Goal: Register for event/course

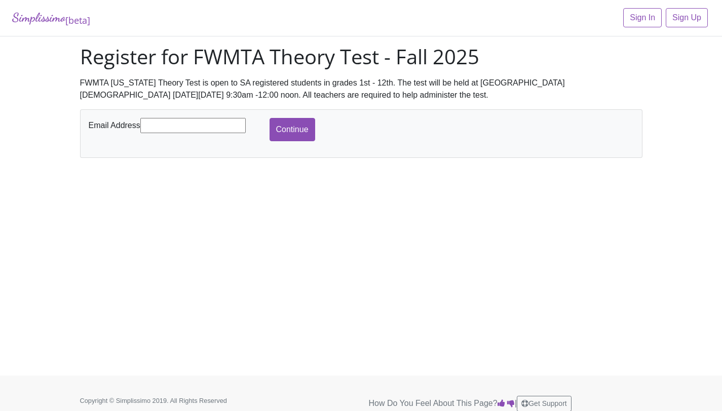
click at [189, 123] on input "text" at bounding box center [192, 125] width 105 height 15
type input "[EMAIL_ADDRESS][DOMAIN_NAME]"
click at [278, 126] on input "Continue" at bounding box center [293, 129] width 46 height 23
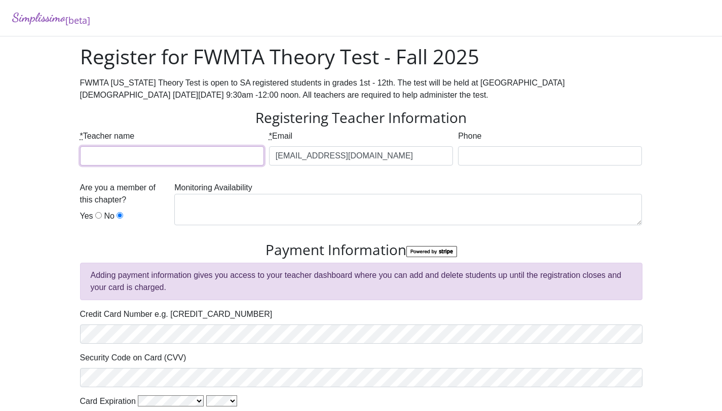
click at [200, 154] on input "* Teacher name" at bounding box center [172, 155] width 184 height 19
type input "[PERSON_NAME]"
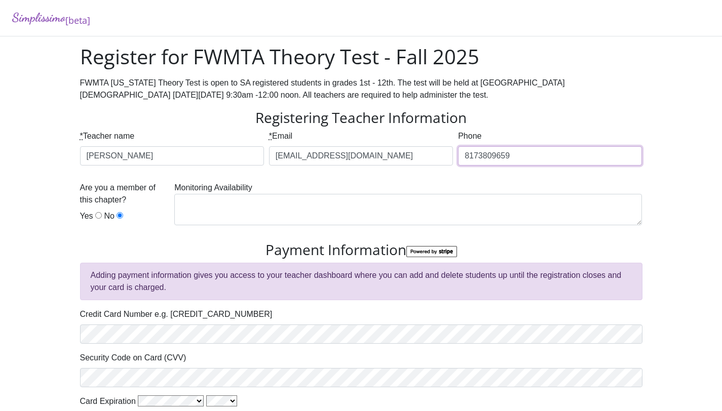
type input "8173809659"
click at [95, 212] on input "Yes" at bounding box center [98, 215] width 7 height 7
radio input "true"
type input "Complete Registration"
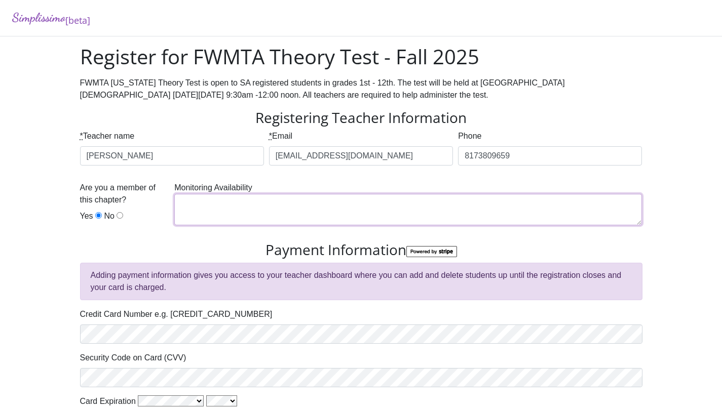
click at [265, 204] on textarea at bounding box center [408, 209] width 468 height 31
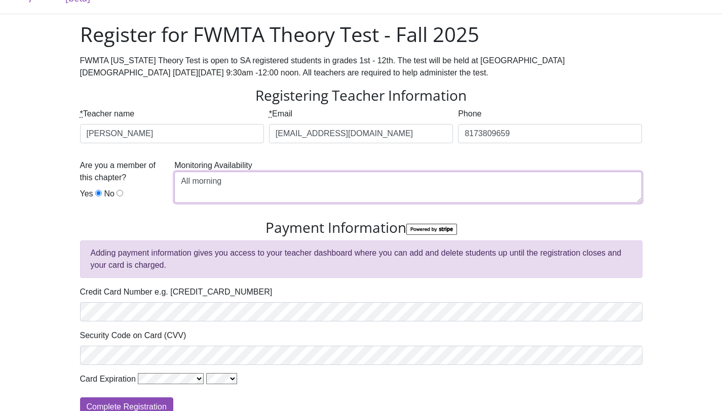
scroll to position [23, 0]
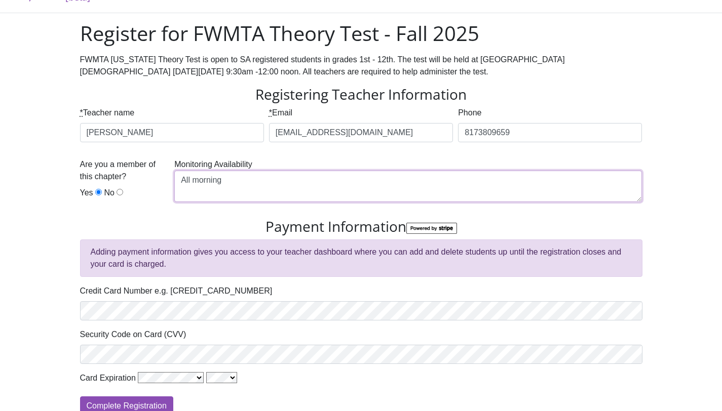
type textarea "All morning"
click at [180, 298] on div "Credit Card Number e.g. 4242 4242 4242 4242" at bounding box center [361, 302] width 562 height 35
click at [43, 305] on div "Simplissimo [beta] Register for FWMTA Theory Test - Fall 2025 FWMTA Texas Theor…" at bounding box center [361, 200] width 722 height 447
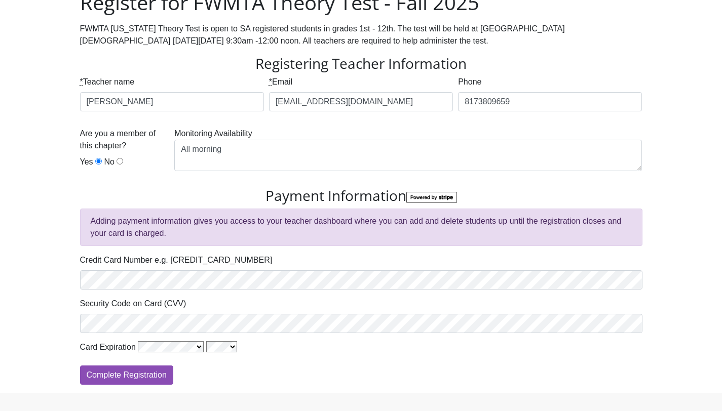
scroll to position [56, 0]
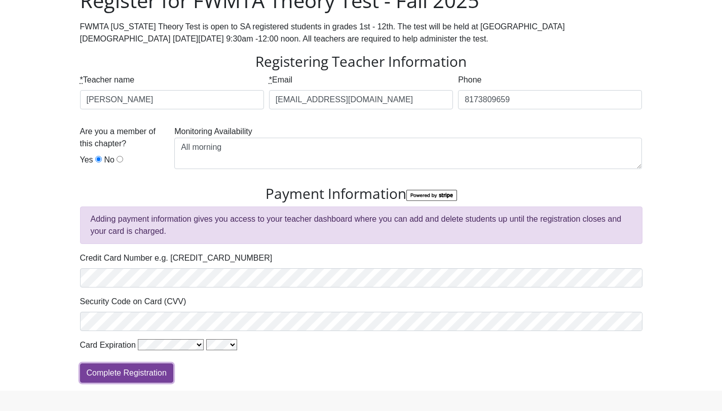
click at [108, 379] on input "Complete Registration" at bounding box center [126, 373] width 93 height 19
type input "Processing"
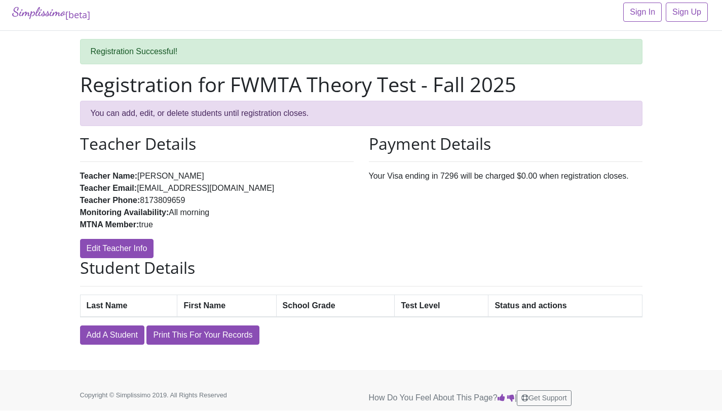
scroll to position [9, 0]
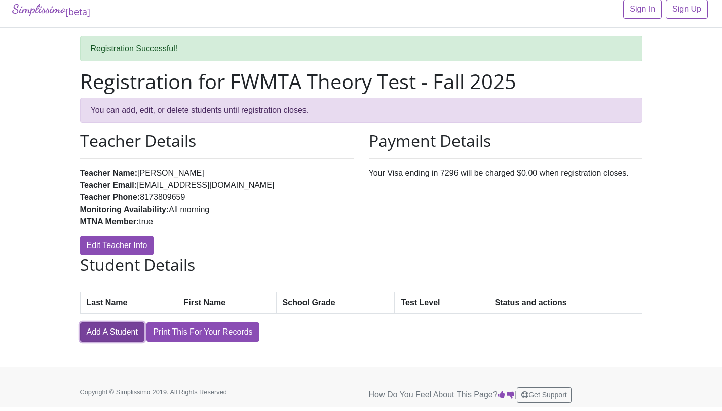
click at [117, 332] on link "Add A Student" at bounding box center [112, 332] width 64 height 19
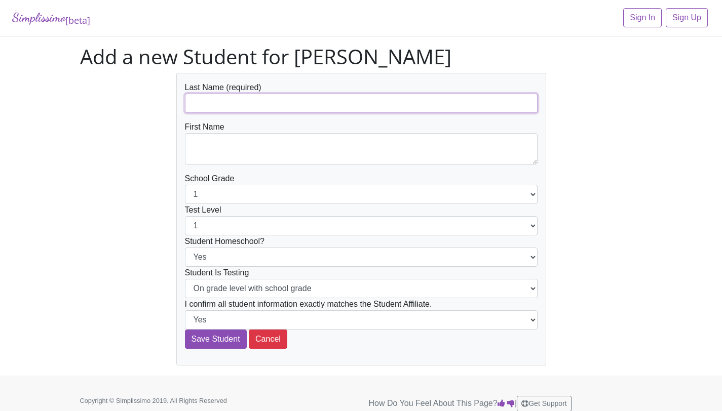
click at [223, 106] on input "text" at bounding box center [361, 103] width 353 height 19
type input "Donnell"
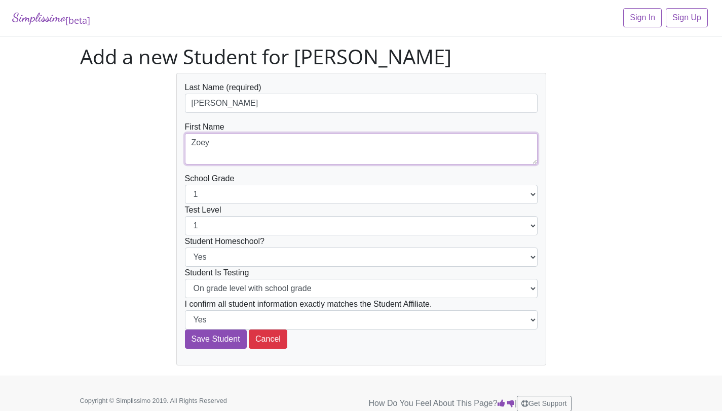
type textarea "Zoey"
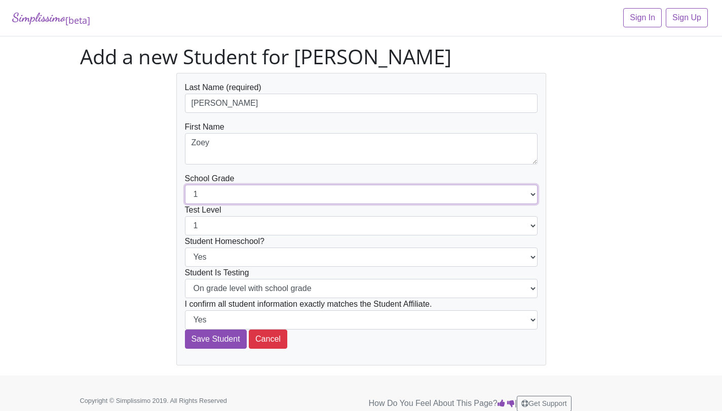
click at [263, 194] on select "1 2 3 4 5 6 7 8 9 10 11 12" at bounding box center [361, 194] width 353 height 19
select select "3"
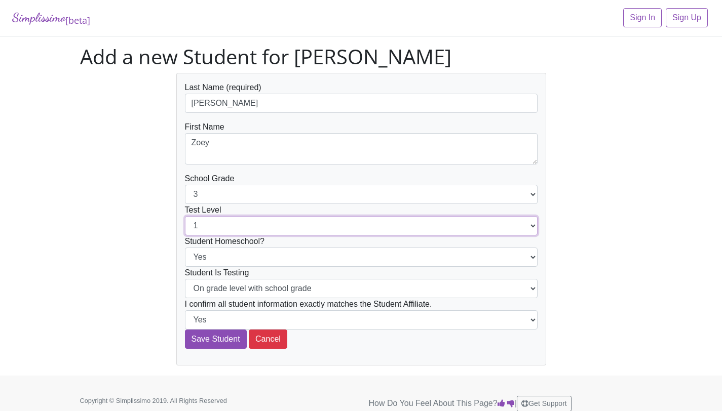
click at [263, 223] on select "1 2 3 4 5 6 7 8 9 10 11 12" at bounding box center [361, 225] width 353 height 19
select select "3"
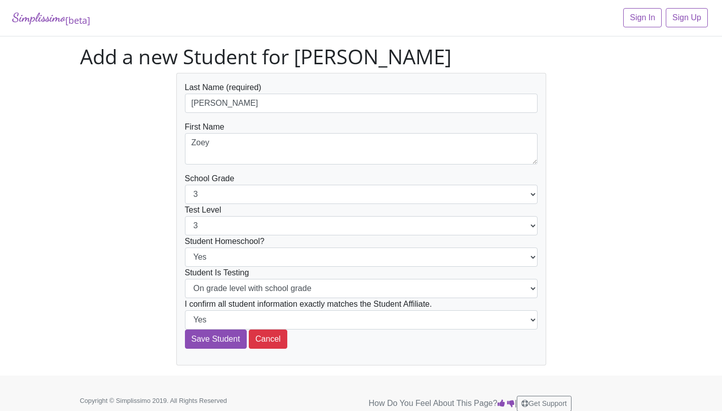
click at [103, 238] on div "Last Name (required) Donnell First Name Zoey School Grade 1 2 3 4 5 6 7 8 9 10 …" at bounding box center [361, 219] width 578 height 293
click at [230, 259] on select "Yes No" at bounding box center [361, 257] width 353 height 19
select select "No"
click at [250, 294] on select "On grade level with school grade Below grade level with school grade" at bounding box center [361, 288] width 353 height 19
click at [221, 335] on input "Save Student" at bounding box center [216, 339] width 62 height 19
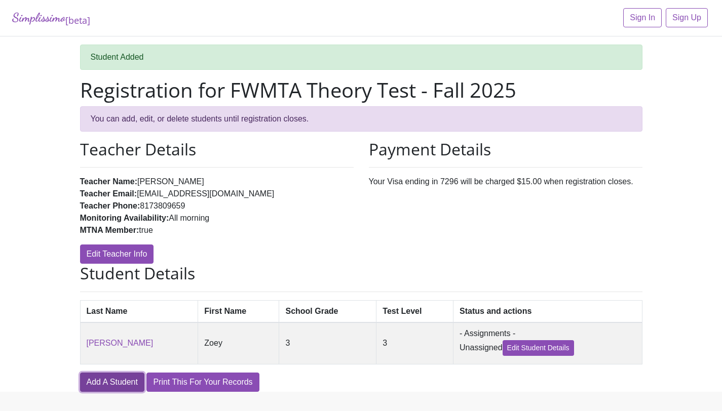
click at [108, 375] on link "Add A Student" at bounding box center [112, 382] width 64 height 19
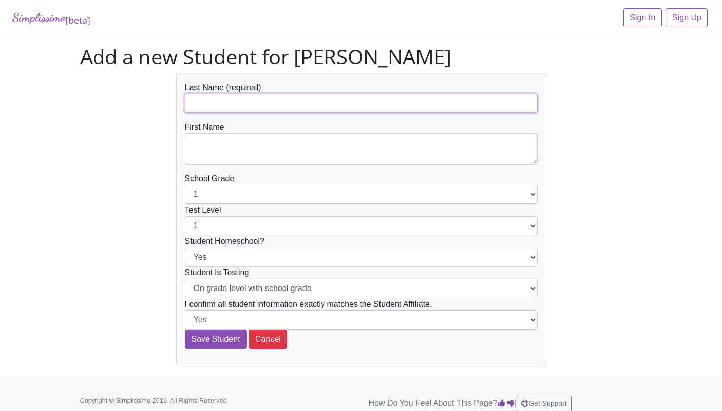
click at [298, 106] on input "text" at bounding box center [361, 103] width 353 height 19
type input "DelGrosso"
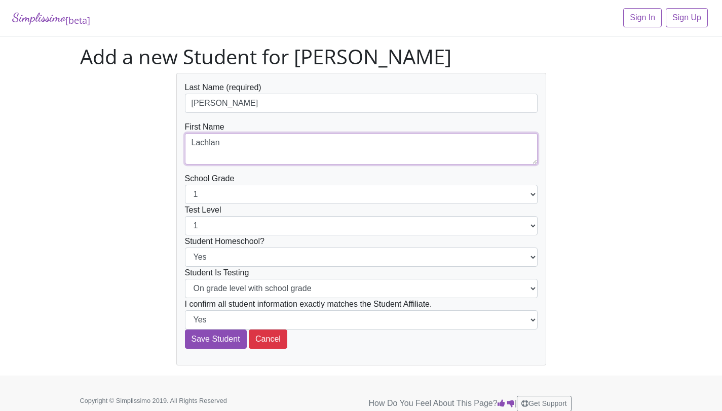
type textarea "Lachlan"
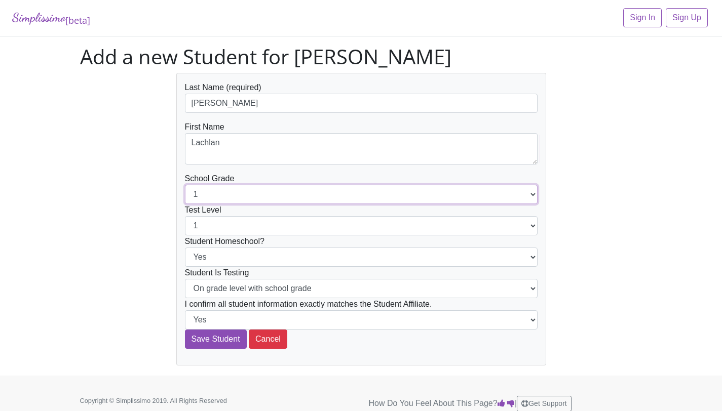
click at [341, 197] on select "1 2 3 4 5 6 7 8 9 10 11 12" at bounding box center [361, 194] width 353 height 19
select select "4"
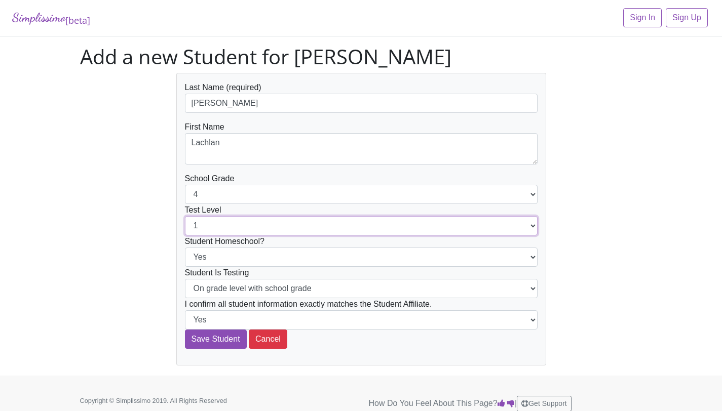
click at [328, 223] on select "1 2 3 4 5 6 7 8 9 10 11 12" at bounding box center [361, 225] width 353 height 19
select select "4"
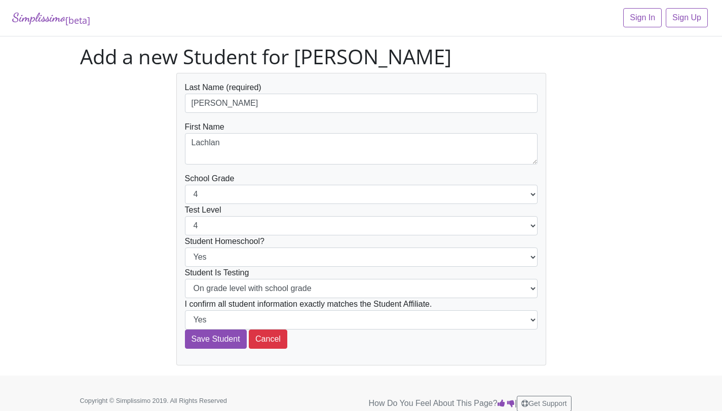
click at [113, 272] on div "Last Name (required) DelGrosso First Name Lachlan School Grade 1 2 3 4 5 6 7 8 …" at bounding box center [361, 219] width 578 height 293
click at [205, 261] on select "Yes No" at bounding box center [361, 257] width 353 height 19
select select "No"
click at [228, 340] on input "Save Student" at bounding box center [216, 339] width 62 height 19
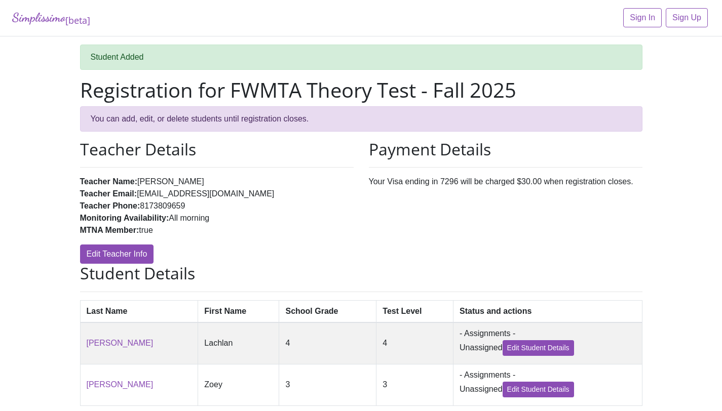
scroll to position [66, 0]
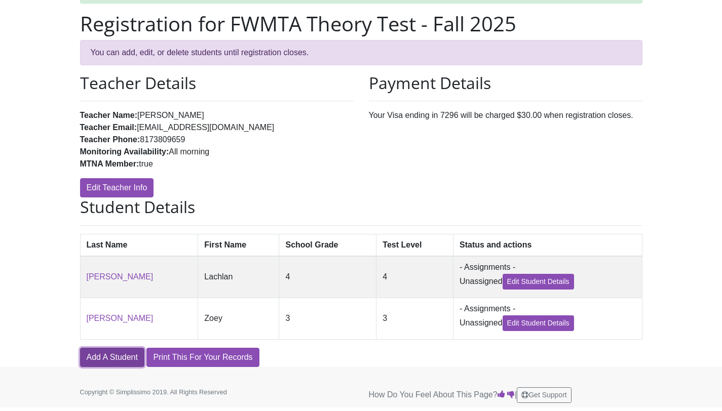
click at [94, 359] on link "Add A Student" at bounding box center [112, 357] width 64 height 19
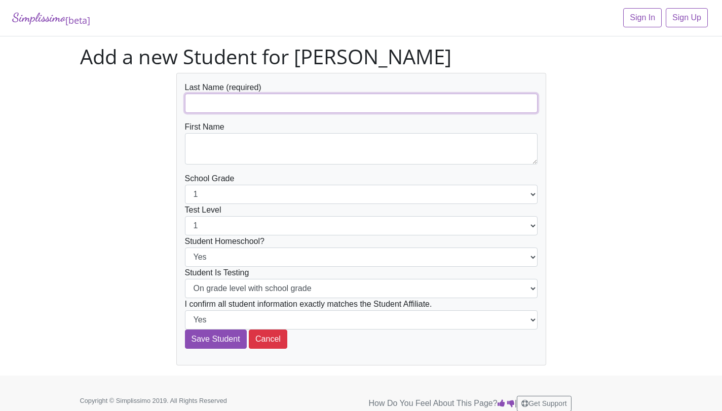
click at [233, 109] on input "text" at bounding box center [361, 103] width 353 height 19
type input "[PERSON_NAME]"
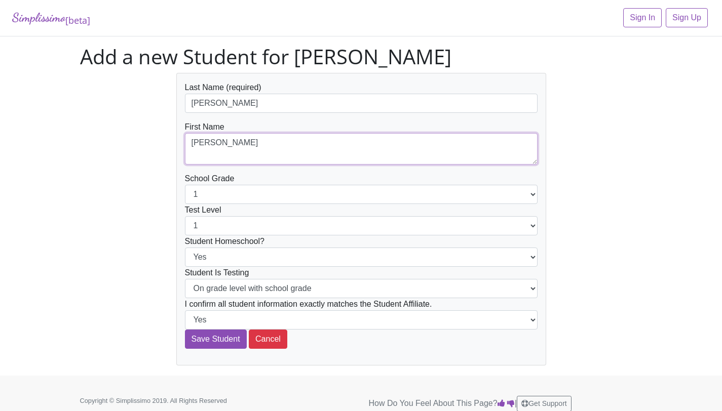
type textarea "[PERSON_NAME]"
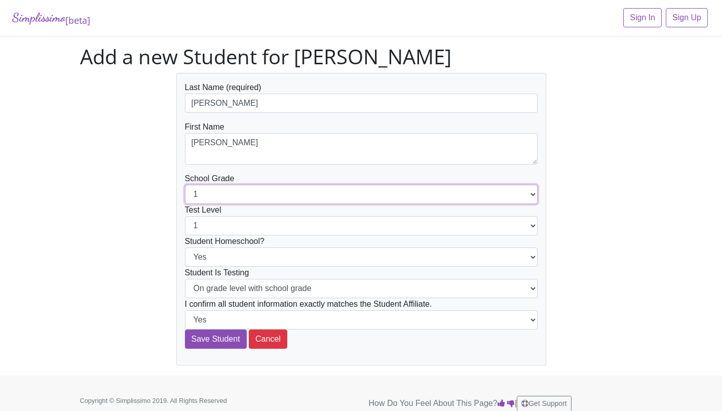
click at [248, 194] on select "1 2 3 4 5 6 7 8 9 10 11 12" at bounding box center [361, 194] width 353 height 19
select select "7"
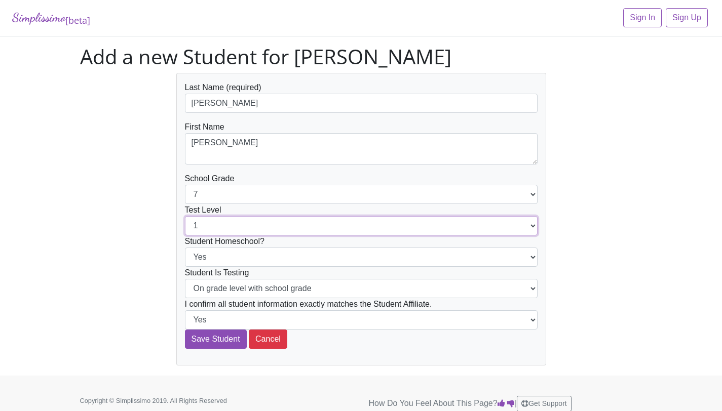
click at [232, 222] on select "1 2 3 4 5 6 7 8 9 10 11 12" at bounding box center [361, 225] width 353 height 19
select select "7"
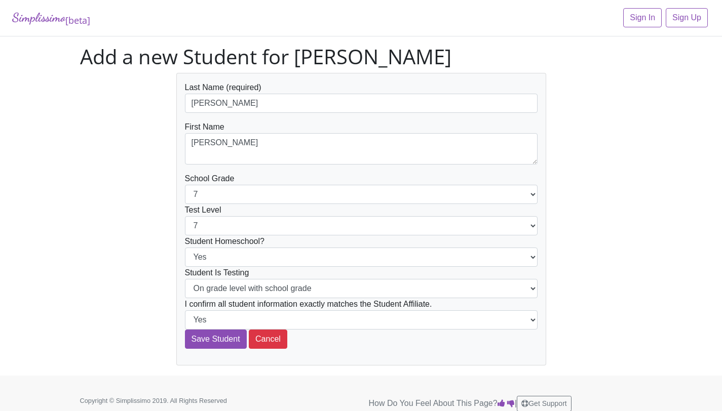
click at [65, 299] on div "Simplissimo [beta] Sign In Sign Up Add a new Student for Tak Yan Yeung Last Nam…" at bounding box center [361, 188] width 722 height 376
click at [203, 259] on select "Yes No" at bounding box center [361, 257] width 353 height 19
select select "No"
click at [221, 346] on input "Save Student" at bounding box center [216, 339] width 62 height 19
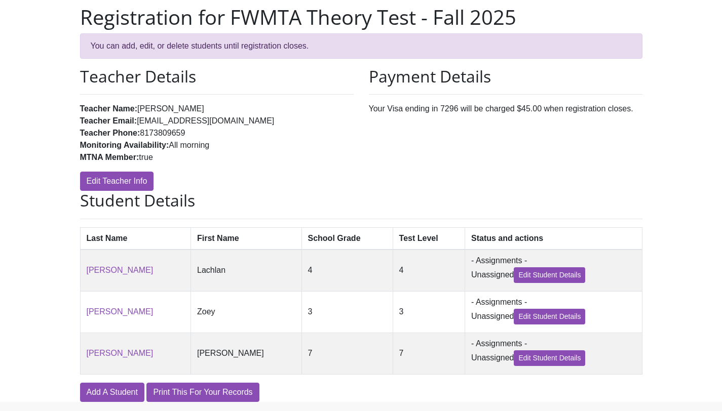
scroll to position [108, 0]
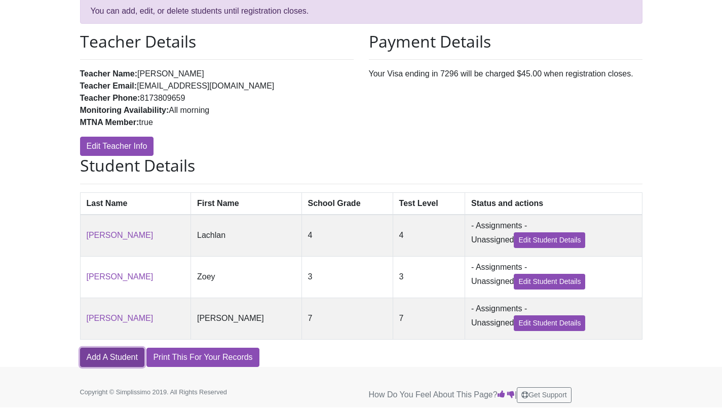
click at [136, 350] on link "Add A Student" at bounding box center [112, 357] width 64 height 19
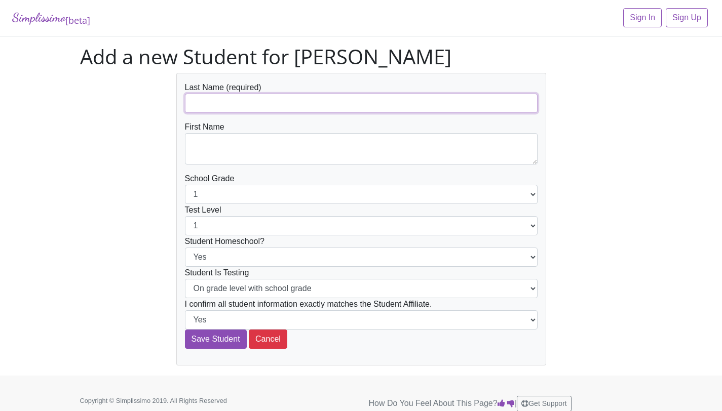
click at [203, 107] on input "text" at bounding box center [361, 103] width 353 height 19
type input "[PERSON_NAME]"
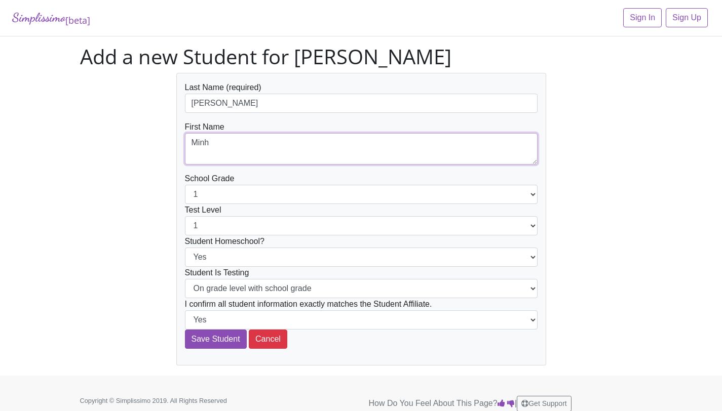
scroll to position [2, 0]
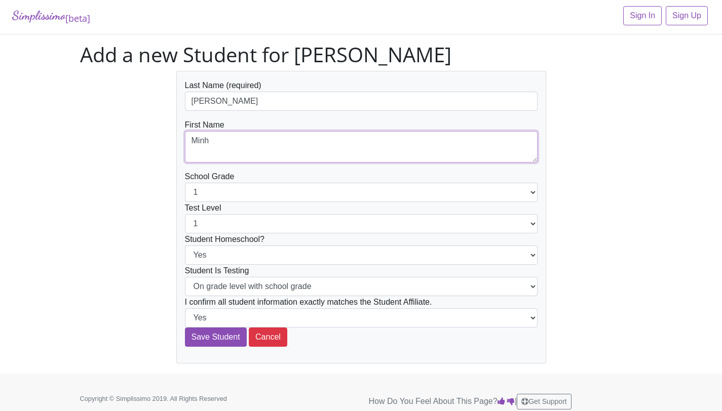
type textarea "Minh"
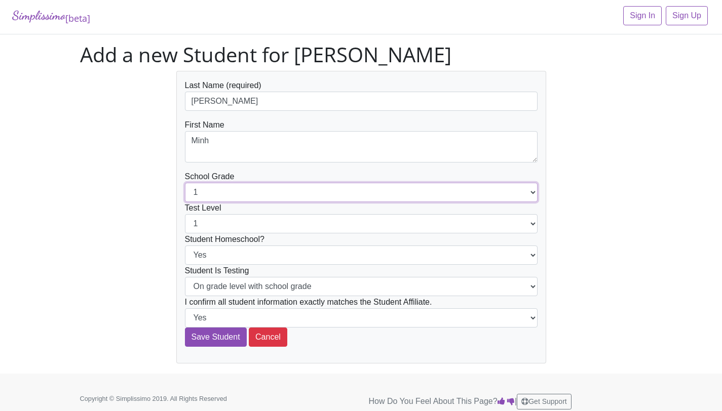
click at [239, 193] on select "1 2 3 4 5 6 7 8 9 10 11 12" at bounding box center [361, 192] width 353 height 19
select select "9"
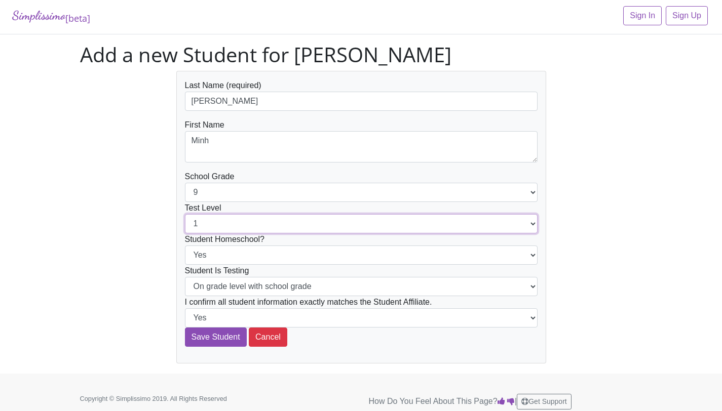
click at [241, 219] on select "1 2 3 4 5 6 7 8 9 10 11 12" at bounding box center [361, 223] width 353 height 19
select select "9"
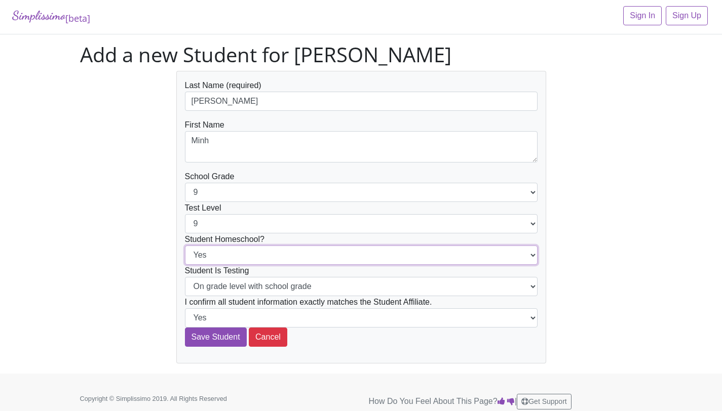
click at [246, 253] on select "Yes No" at bounding box center [361, 255] width 353 height 19
select select "No"
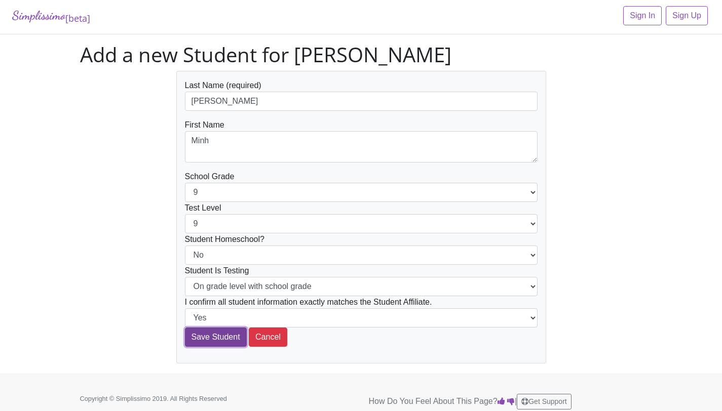
click at [229, 336] on input "Save Student" at bounding box center [216, 337] width 62 height 19
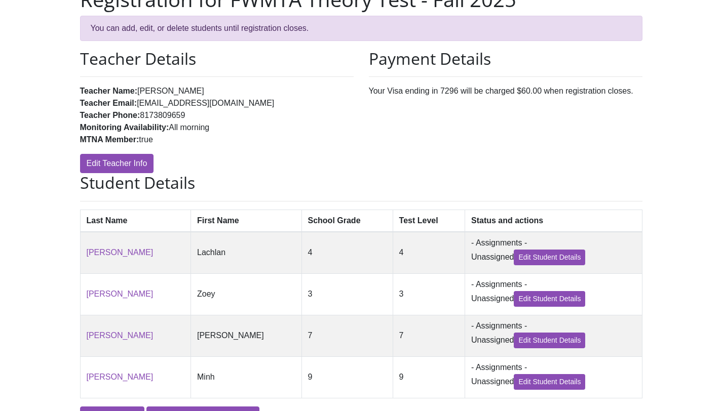
scroll to position [149, 0]
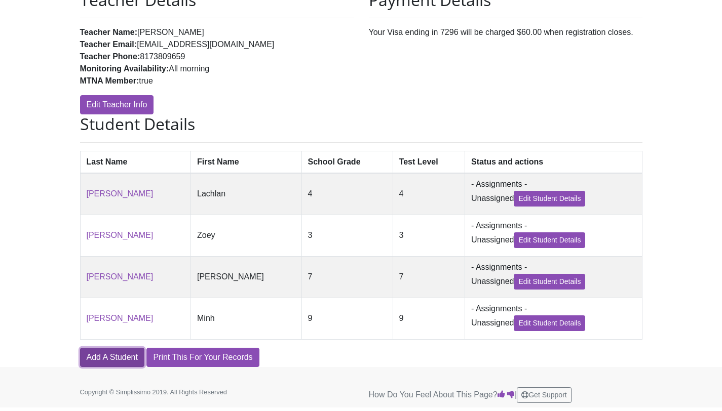
click at [126, 350] on link "Add A Student" at bounding box center [112, 357] width 64 height 19
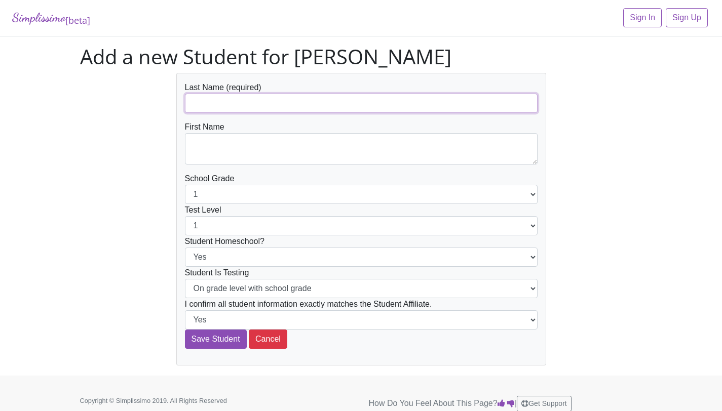
click at [210, 108] on input "text" at bounding box center [361, 103] width 353 height 19
type input "Khalili"
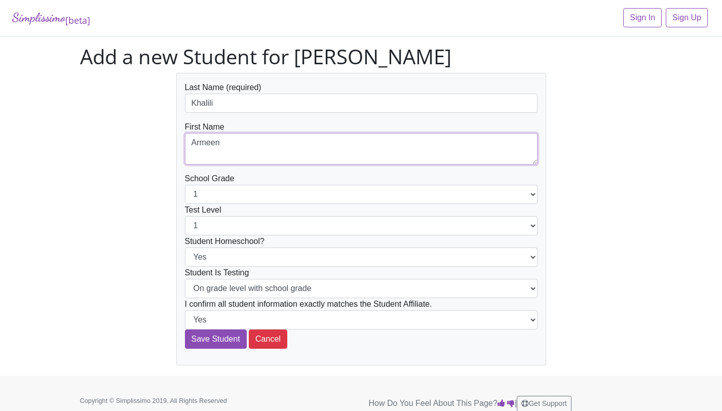
type textarea "Armeen"
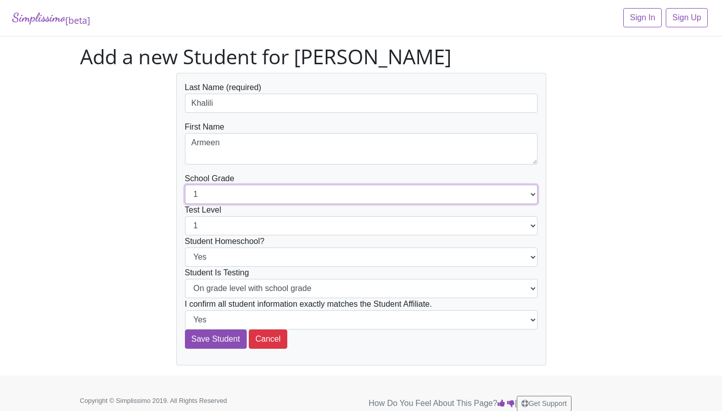
click at [257, 198] on select "1 2 3 4 5 6 7 8 9 10 11 12" at bounding box center [361, 194] width 353 height 19
select select "12"
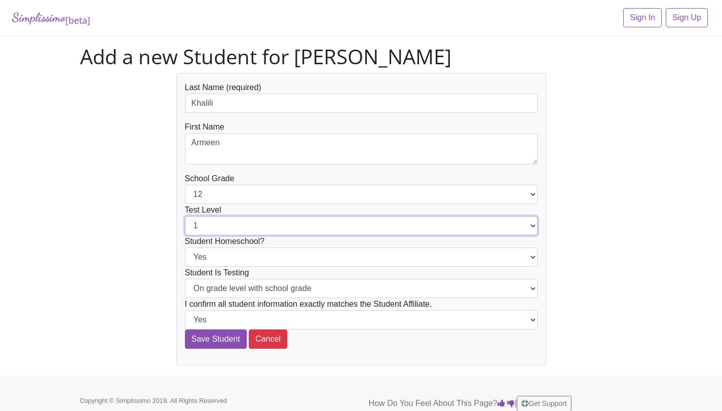
click at [218, 225] on select "1 2 3 4 5 6 7 8 9 10 11 12" at bounding box center [361, 225] width 353 height 19
select select "10"
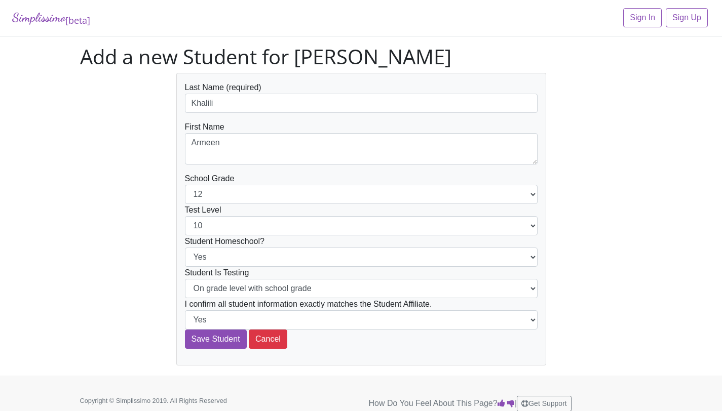
click at [3, 312] on div "Simplissimo [beta] Sign In Sign Up Add a new Student for Tak Yan Yeung Last Nam…" at bounding box center [361, 188] width 722 height 376
click at [241, 257] on select "Yes No" at bounding box center [361, 257] width 353 height 19
select select "No"
click at [257, 292] on select "On grade level with school grade Below grade level with school grade" at bounding box center [361, 288] width 353 height 19
select select "Below grade level with school grade"
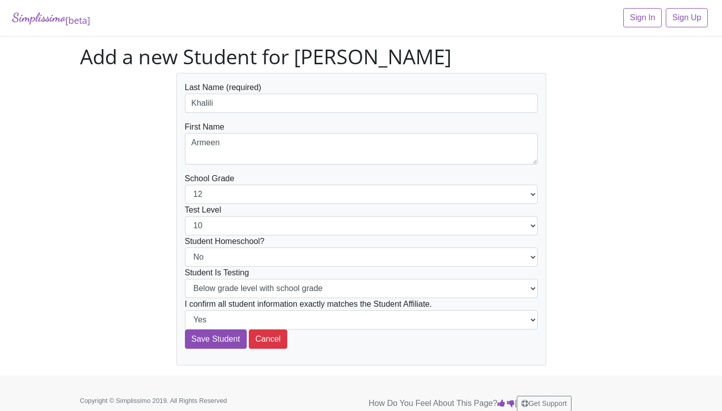
click at [81, 318] on div "Last Name (required) Khalili First Name Armeen School Grade 1 2 3 4 5 6 7 8 9 1…" at bounding box center [361, 219] width 578 height 293
click at [211, 337] on input "Save Student" at bounding box center [216, 339] width 62 height 19
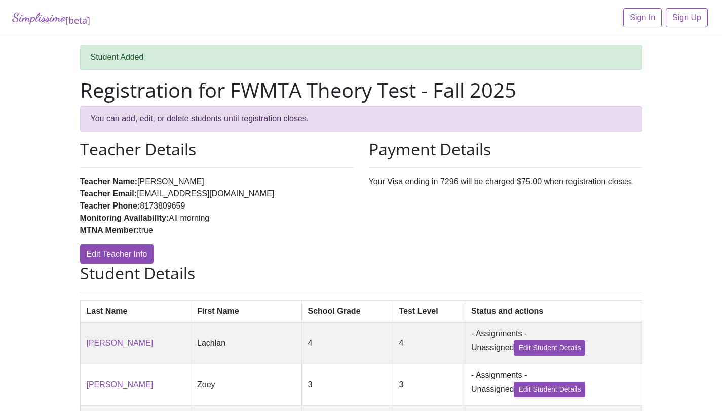
click at [385, 249] on div "Payment Details Your Visa ending in 7296 will be charged $75.00 when registrati…" at bounding box center [505, 202] width 289 height 124
